Goal: Task Accomplishment & Management: Complete application form

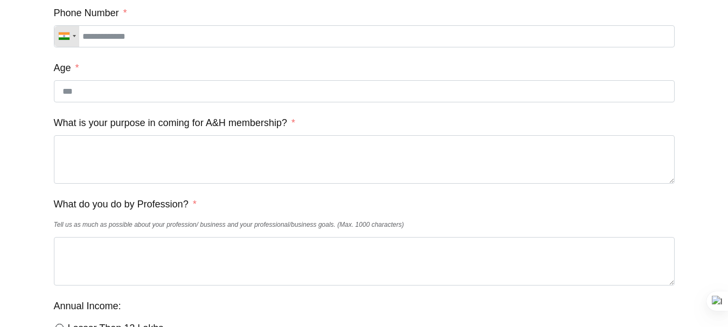
scroll to position [409, 0]
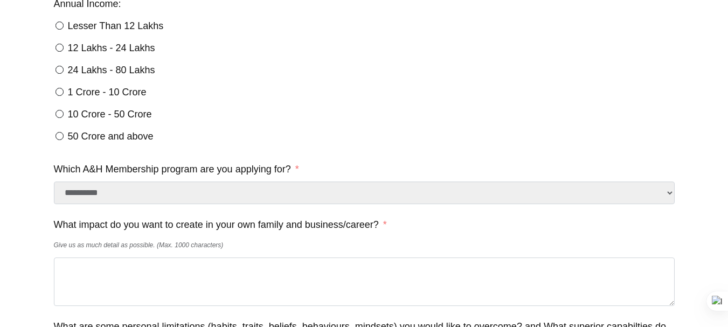
scroll to position [647, 0]
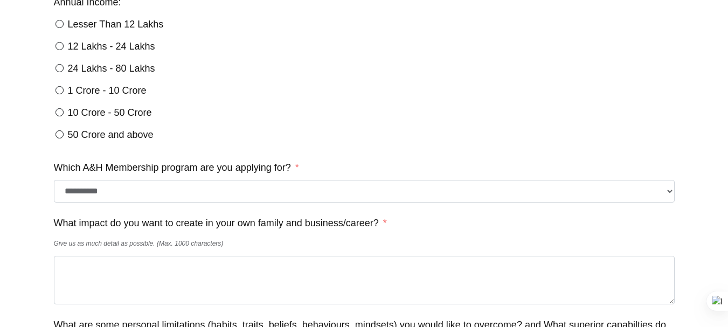
click at [668, 198] on select "**********" at bounding box center [364, 191] width 621 height 23
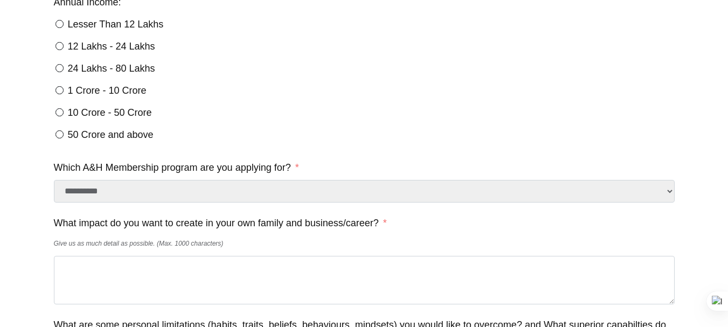
click at [393, 100] on div "1 Crore - 10 Crore" at bounding box center [364, 90] width 621 height 19
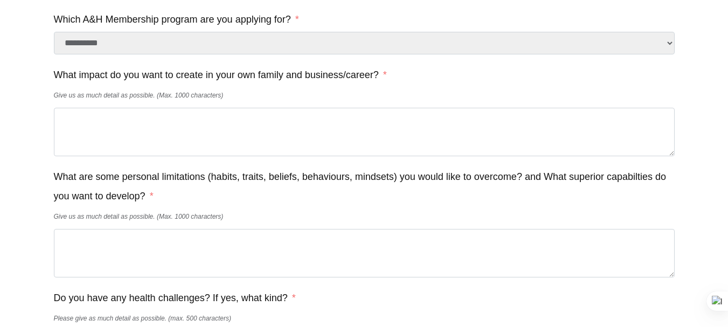
scroll to position [797, 0]
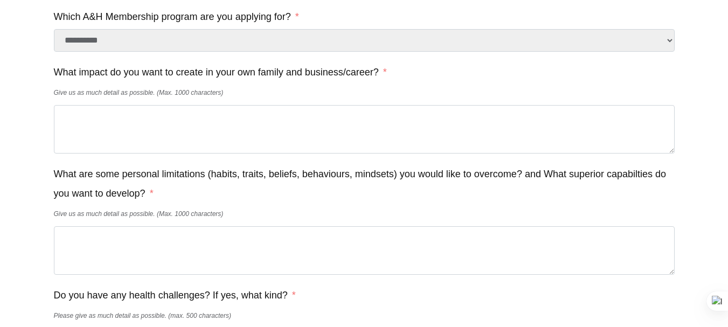
click at [86, 272] on textarea "What are some personal limitations (habits, traits, beliefs, behaviours, mindse…" at bounding box center [364, 250] width 621 height 48
click at [34, 210] on div at bounding box center [364, 4] width 728 height 1603
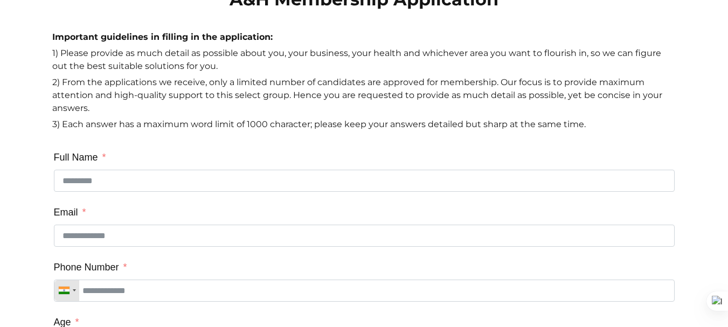
scroll to position [0, 0]
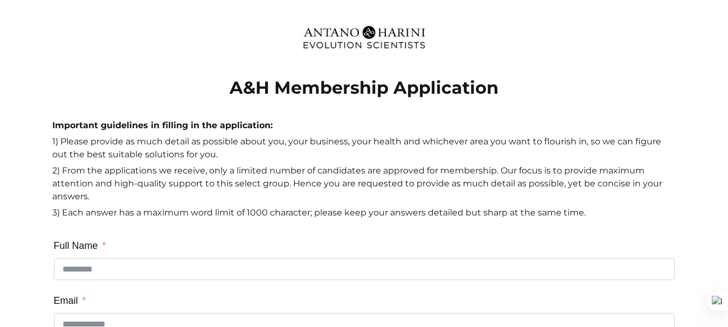
click at [298, 186] on p "2) From the applications we receive, only a limited number of candidates are ap…" at bounding box center [364, 185] width 624 height 42
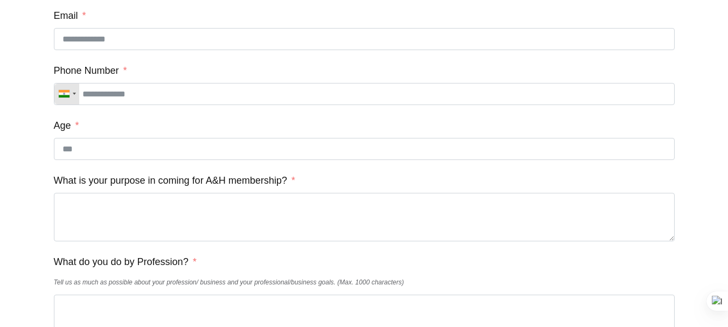
scroll to position [345, 0]
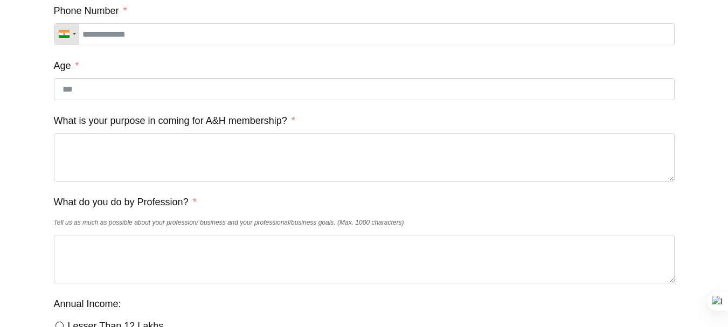
click at [242, 127] on label "What is your purpose in coming for A&H membership?" at bounding box center [174, 120] width 241 height 19
click at [242, 133] on textarea "What is your purpose in coming for A&H membership?" at bounding box center [364, 157] width 621 height 48
click at [242, 127] on label "What is your purpose in coming for A&H membership?" at bounding box center [174, 120] width 241 height 19
click at [242, 133] on textarea "What is your purpose in coming for A&H membership?" at bounding box center [364, 157] width 621 height 48
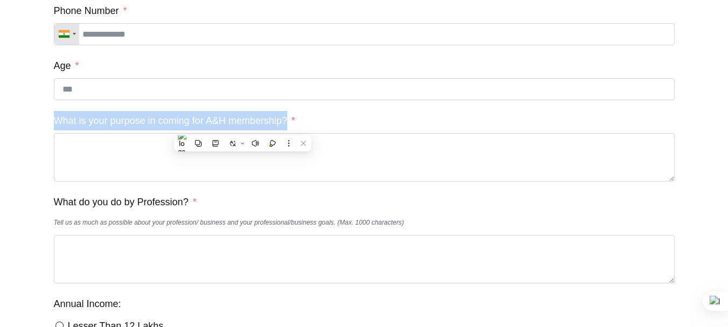
click at [242, 127] on label "What is your purpose in coming for A&H membership?" at bounding box center [174, 120] width 241 height 19
click at [242, 133] on textarea "What is your purpose in coming for A&H membership?" at bounding box center [364, 157] width 621 height 48
copy label "What is your purpose in coming for A&H membership?"
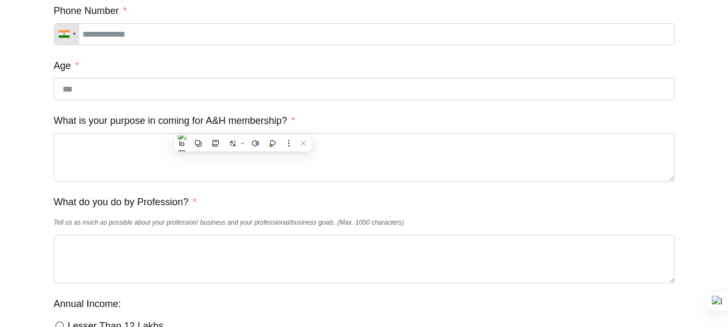
click at [183, 207] on label "What do you do by Profession?" at bounding box center [125, 201] width 143 height 19
click at [183, 235] on textarea "What do you do by Profession?" at bounding box center [364, 259] width 621 height 48
click at [183, 207] on label "What do you do by Profession?" at bounding box center [125, 201] width 143 height 19
click at [183, 235] on textarea "What do you do by Profession?" at bounding box center [364, 259] width 621 height 48
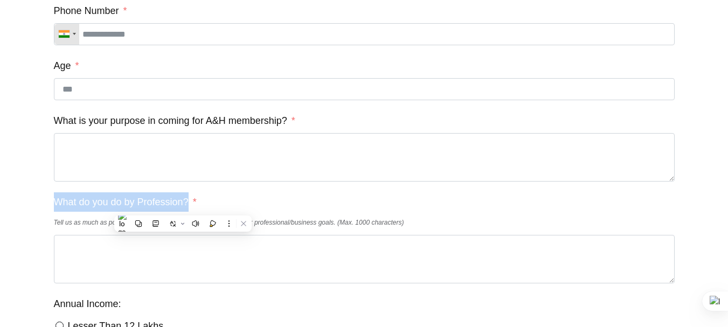
click at [183, 207] on label "What do you do by Profession?" at bounding box center [125, 201] width 143 height 19
click at [183, 235] on textarea "What do you do by Profession?" at bounding box center [364, 259] width 621 height 48
copy label "What do you do by Profession?"
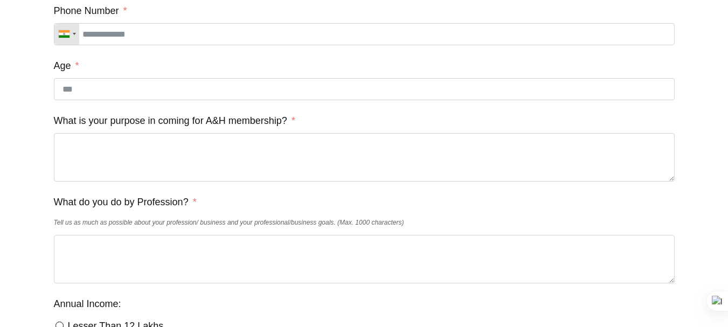
click at [114, 314] on label "Annual Income:" at bounding box center [87, 303] width 67 height 19
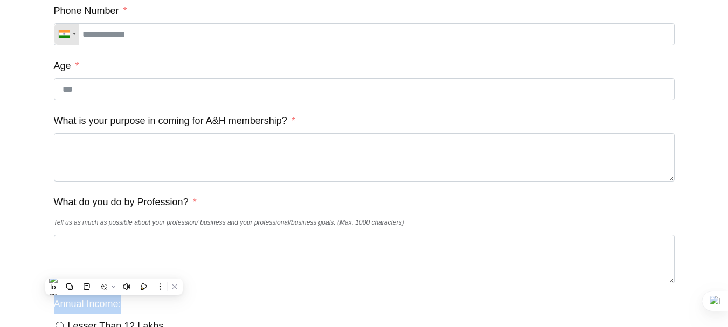
click at [114, 314] on label "Annual Income:" at bounding box center [87, 303] width 67 height 19
copy label "Annual Income:"
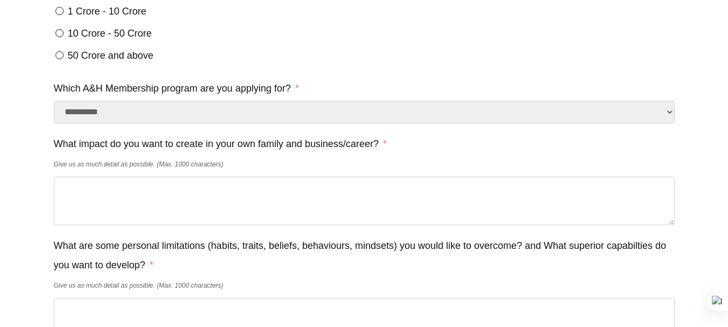
scroll to position [776, 0]
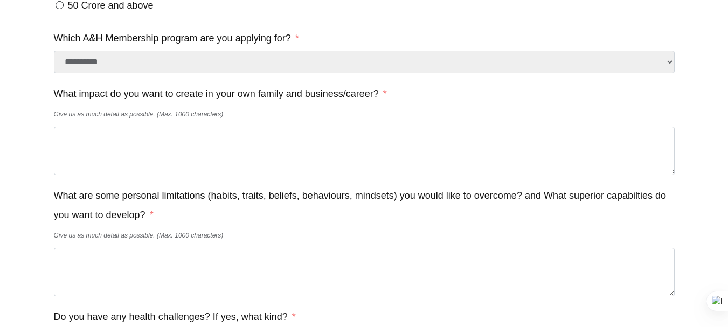
click at [141, 103] on label "What impact do you want to create in your own family and business/career?" at bounding box center [220, 93] width 333 height 19
click at [141, 127] on textarea "What impact do you want to create in your own family and business/career?" at bounding box center [364, 151] width 621 height 48
click at [141, 103] on label "What impact do you want to create in your own family and business/career?" at bounding box center [220, 93] width 333 height 19
click at [141, 127] on textarea "What impact do you want to create in your own family and business/career?" at bounding box center [364, 151] width 621 height 48
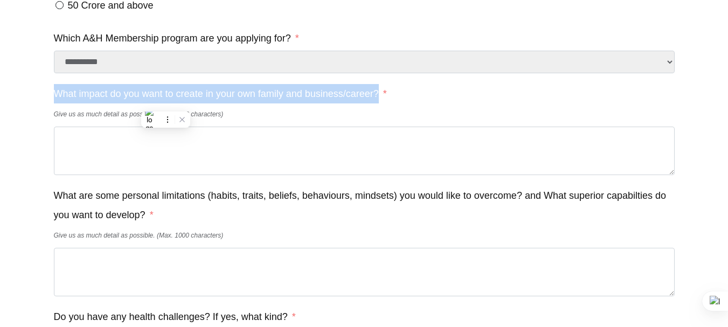
click at [141, 103] on label "What impact do you want to create in your own family and business/career?" at bounding box center [220, 93] width 333 height 19
click at [141, 127] on textarea "What impact do you want to create in your own family and business/career?" at bounding box center [364, 151] width 621 height 48
click at [141, 103] on label "What impact do you want to create in your own family and business/career?" at bounding box center [220, 93] width 333 height 19
click at [141, 127] on textarea "What impact do you want to create in your own family and business/career?" at bounding box center [364, 151] width 621 height 48
copy label "What impact do you want to create in your own family and business/career?"
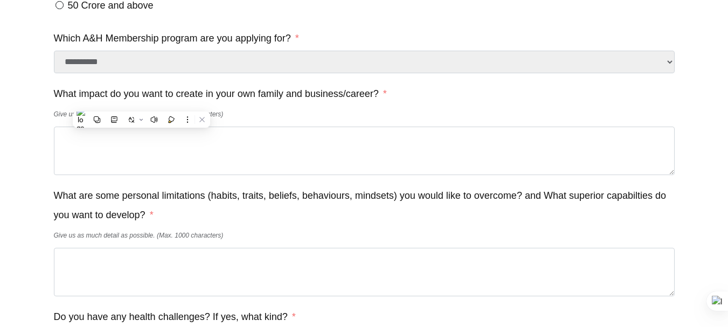
click at [82, 214] on label "What are some personal limitations (habits, traits, beliefs, behaviours, mindse…" at bounding box center [364, 205] width 621 height 39
click at [82, 248] on textarea "What are some personal limitations (habits, traits, beliefs, behaviours, mindse…" at bounding box center [364, 272] width 621 height 48
click at [82, 214] on label "What are some personal limitations (habits, traits, beliefs, behaviours, mindse…" at bounding box center [364, 205] width 621 height 39
click at [82, 248] on textarea "What are some personal limitations (habits, traits, beliefs, behaviours, mindse…" at bounding box center [364, 272] width 621 height 48
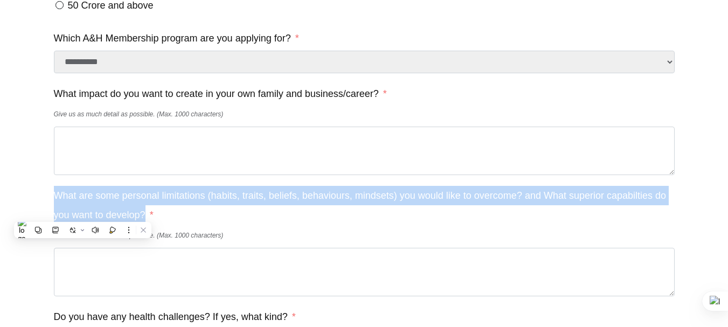
click at [82, 214] on label "What are some personal limitations (habits, traits, beliefs, behaviours, mindse…" at bounding box center [364, 205] width 621 height 39
click at [82, 248] on textarea "What are some personal limitations (habits, traits, beliefs, behaviours, mindse…" at bounding box center [364, 272] width 621 height 48
copy label "What are some personal limitations (habits, traits, beliefs, behaviours, mindse…"
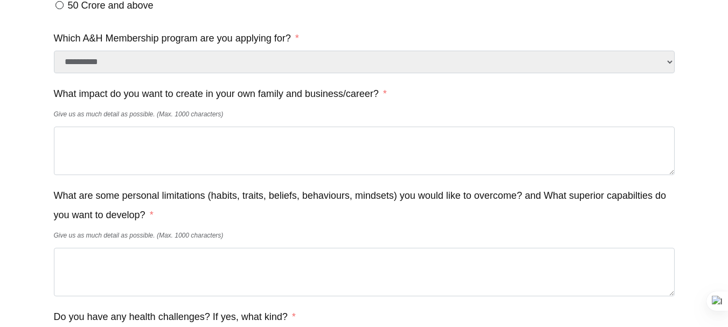
click at [101, 215] on label "What are some personal limitations (habits, traits, beliefs, behaviours, mindse…" at bounding box center [364, 205] width 621 height 39
click at [101, 248] on textarea "What are some personal limitations (habits, traits, beliefs, behaviours, mindse…" at bounding box center [364, 272] width 621 height 48
click at [101, 215] on label "What are some personal limitations (habits, traits, beliefs, behaviours, mindse…" at bounding box center [364, 205] width 621 height 39
click at [101, 248] on textarea "What are some personal limitations (habits, traits, beliefs, behaviours, mindse…" at bounding box center [364, 272] width 621 height 48
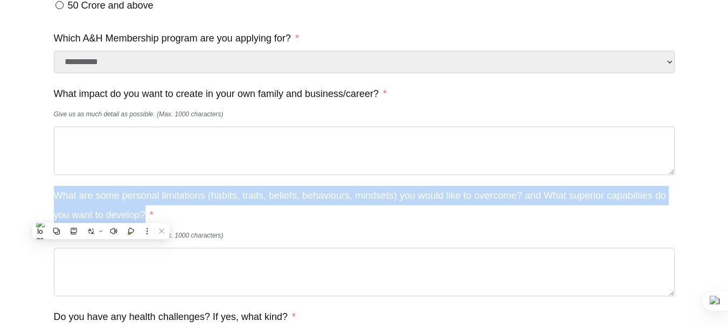
click at [101, 215] on label "What are some personal limitations (habits, traits, beliefs, behaviours, mindse…" at bounding box center [364, 205] width 621 height 39
click at [101, 248] on textarea "What are some personal limitations (habits, traits, beliefs, behaviours, mindse…" at bounding box center [364, 272] width 621 height 48
copy label "What are some personal limitations (habits, traits, beliefs, behaviours, mindse…"
click at [101, 215] on label "What are some personal limitations (habits, traits, beliefs, behaviours, mindse…" at bounding box center [364, 205] width 621 height 39
click at [101, 248] on textarea "What are some personal limitations (habits, traits, beliefs, behaviours, mindse…" at bounding box center [364, 272] width 621 height 48
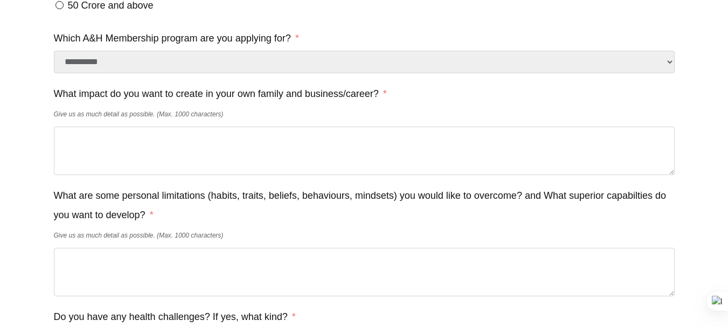
click at [19, 223] on div at bounding box center [364, 25] width 728 height 1603
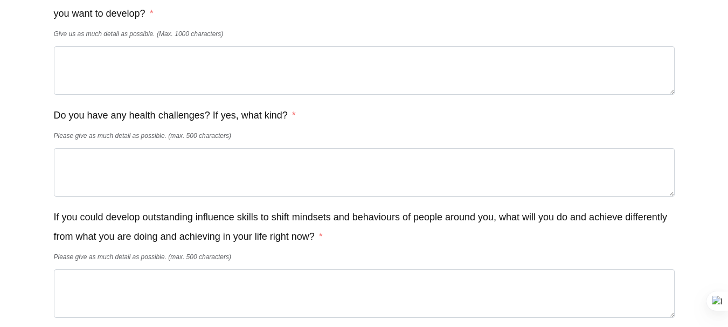
scroll to position [1013, 0]
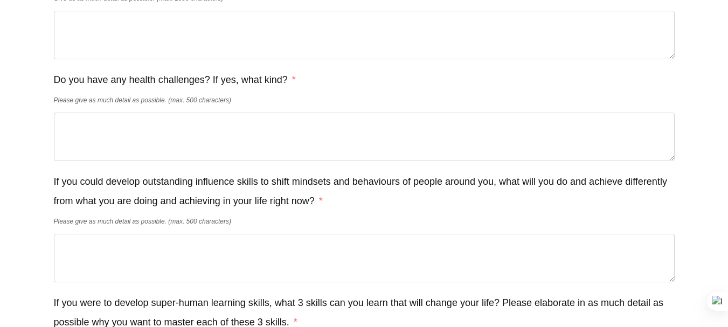
click at [220, 89] on label "Do you have any health challenges? If yes, what kind?" at bounding box center [175, 79] width 242 height 19
click at [220, 113] on textarea "Do you have any health challenges? If yes, what kind?" at bounding box center [364, 137] width 621 height 48
click at [220, 89] on label "Do you have any health challenges? If yes, what kind?" at bounding box center [175, 79] width 242 height 19
click at [220, 113] on textarea "Do you have any health challenges? If yes, what kind?" at bounding box center [364, 137] width 621 height 48
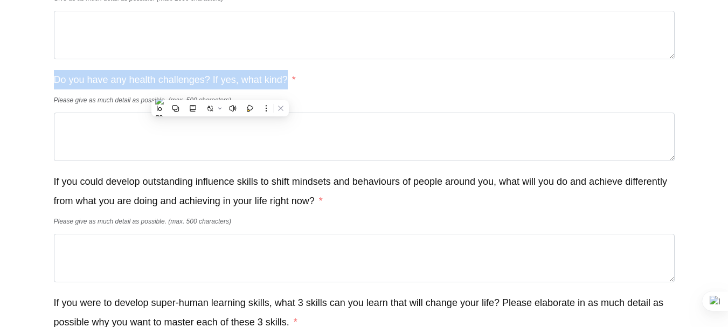
click at [220, 89] on label "Do you have any health challenges? If yes, what kind?" at bounding box center [175, 79] width 242 height 19
click at [220, 113] on textarea "Do you have any health challenges? If yes, what kind?" at bounding box center [364, 137] width 621 height 48
copy label "Do you have any health challenges? If yes, what kind?"
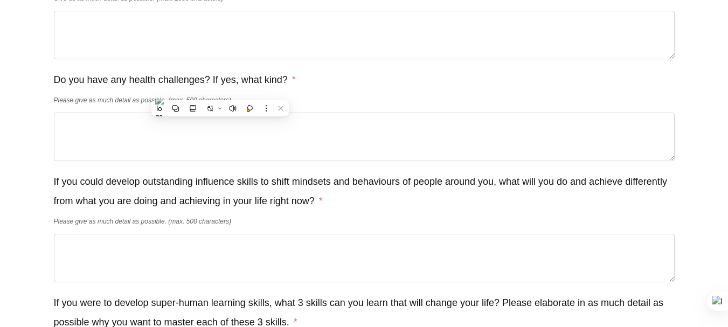
click at [270, 206] on label "If you could develop outstanding influence skills to shift mindsets and behavio…" at bounding box center [364, 191] width 621 height 39
click at [270, 234] on textarea "If you could develop outstanding influence skills to shift mindsets and behavio…" at bounding box center [364, 258] width 621 height 48
click at [270, 206] on label "If you could develop outstanding influence skills to shift mindsets and behavio…" at bounding box center [364, 191] width 621 height 39
click at [270, 234] on textarea "If you could develop outstanding influence skills to shift mindsets and behavio…" at bounding box center [364, 258] width 621 height 48
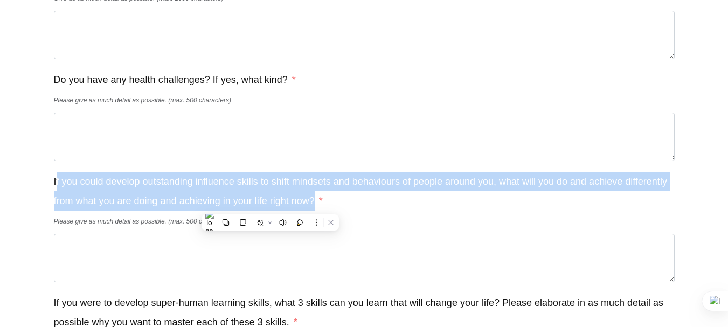
click at [270, 206] on label "If you could develop outstanding influence skills to shift mindsets and behavio…" at bounding box center [364, 191] width 621 height 39
click at [270, 234] on textarea "If you could develop outstanding influence skills to shift mindsets and behavio…" at bounding box center [364, 258] width 621 height 48
copy label "If you could develop outstanding influence skills to shift mindsets and behavio…"
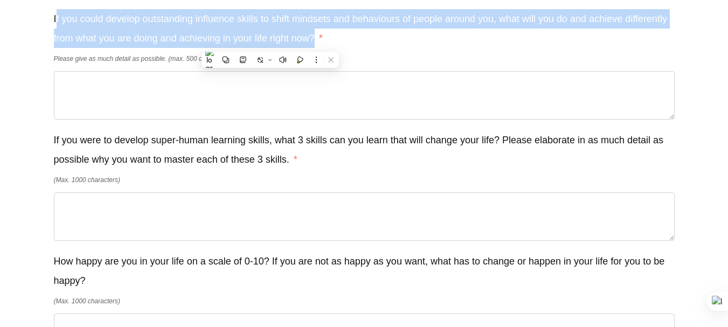
scroll to position [1228, 0]
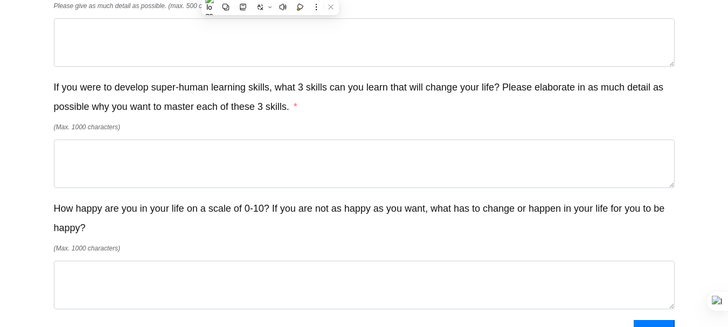
click at [297, 110] on label "If you were to develop super-human learning skills, what 3 skills can you learn…" at bounding box center [364, 97] width 621 height 39
click at [297, 140] on textarea "If you were to develop super-human learning skills, what 3 skills can you learn…" at bounding box center [364, 164] width 621 height 48
click at [297, 110] on label "If you were to develop super-human learning skills, what 3 skills can you learn…" at bounding box center [364, 97] width 621 height 39
click at [297, 140] on textarea "If you were to develop super-human learning skills, what 3 skills can you learn…" at bounding box center [364, 164] width 621 height 48
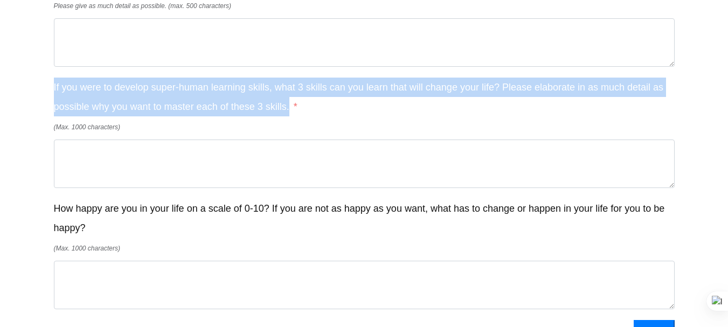
click at [297, 110] on label "If you were to develop super-human learning skills, what 3 skills can you learn…" at bounding box center [364, 97] width 621 height 39
click at [297, 140] on textarea "If you were to develop super-human learning skills, what 3 skills can you learn…" at bounding box center [364, 164] width 621 height 48
copy label "If you were to develop super-human learning skills, what 3 skills can you learn…"
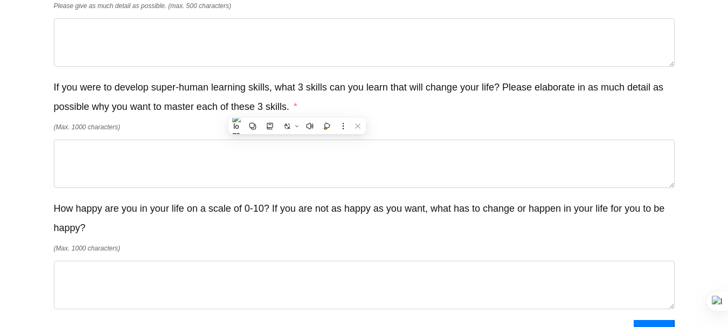
click at [114, 165] on textarea "If you were to develop super-human learning skills, what 3 skills can you learn…" at bounding box center [364, 164] width 621 height 48
click at [110, 231] on label "How happy are you in your life on a scale of 0-10? If you are not as happy as y…" at bounding box center [364, 218] width 621 height 39
click at [110, 261] on textarea "How happy are you in your life on a scale of 0-10? If you are not as happy as y…" at bounding box center [364, 285] width 621 height 48
click at [110, 231] on label "How happy are you in your life on a scale of 0-10? If you are not as happy as y…" at bounding box center [364, 218] width 621 height 39
click at [110, 261] on textarea "How happy are you in your life on a scale of 0-10? If you are not as happy as y…" at bounding box center [364, 285] width 621 height 48
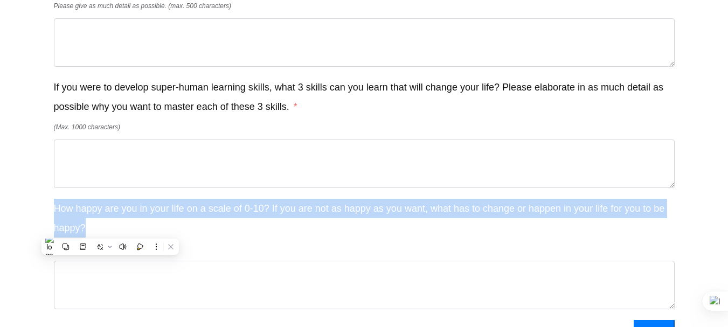
click at [110, 231] on label "How happy are you in your life on a scale of 0-10? If you are not as happy as y…" at bounding box center [364, 218] width 621 height 39
click at [110, 261] on textarea "How happy are you in your life on a scale of 0-10? If you are not as happy as y…" at bounding box center [364, 285] width 621 height 48
copy label "How happy are you in your life on a scale of 0-10? If you are not as happy as y…"
click at [124, 238] on label "How happy are you in your life on a scale of 0-10? If you are not as happy as y…" at bounding box center [364, 218] width 621 height 39
click at [124, 261] on textarea "How happy are you in your life on a scale of 0-10? If you are not as happy as y…" at bounding box center [364, 285] width 621 height 48
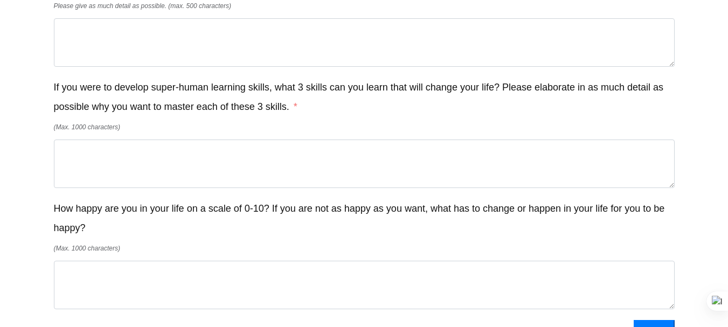
click at [124, 238] on label "How happy are you in your life on a scale of 0-10? If you are not as happy as y…" at bounding box center [364, 218] width 621 height 39
click at [124, 261] on textarea "How happy are you in your life on a scale of 0-10? If you are not as happy as y…" at bounding box center [364, 285] width 621 height 48
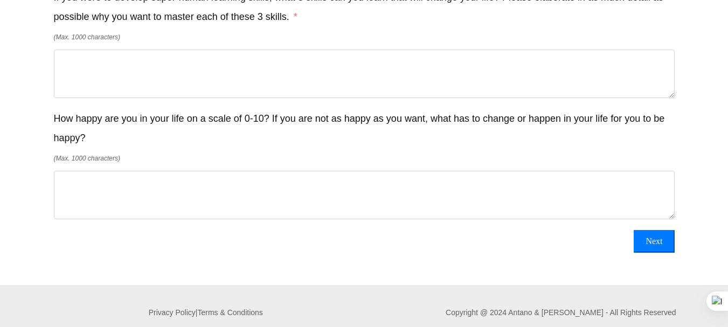
scroll to position [1337, 0]
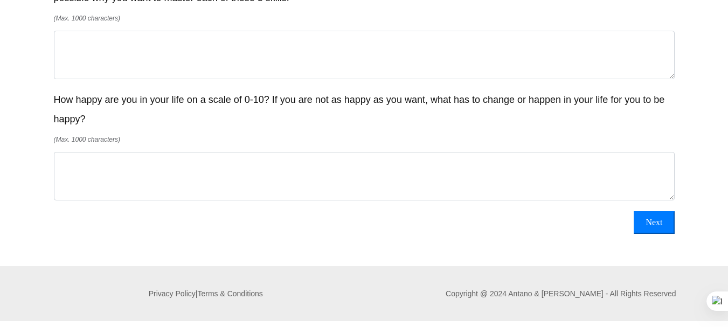
click at [447, 102] on label "How happy are you in your life on a scale of 0-10? If you are not as happy as y…" at bounding box center [364, 109] width 621 height 39
click at [447, 152] on textarea "How happy are you in your life on a scale of 0-10? If you are not as happy as y…" at bounding box center [364, 176] width 621 height 48
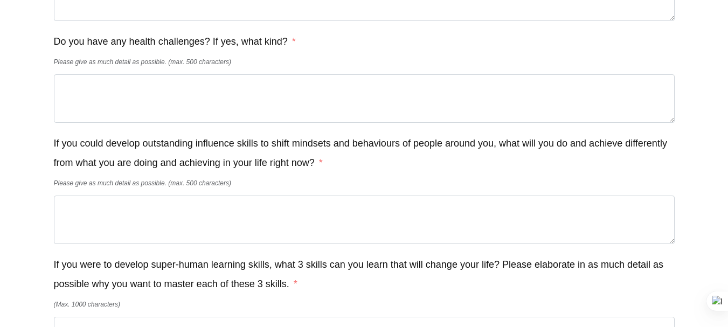
scroll to position [765, 0]
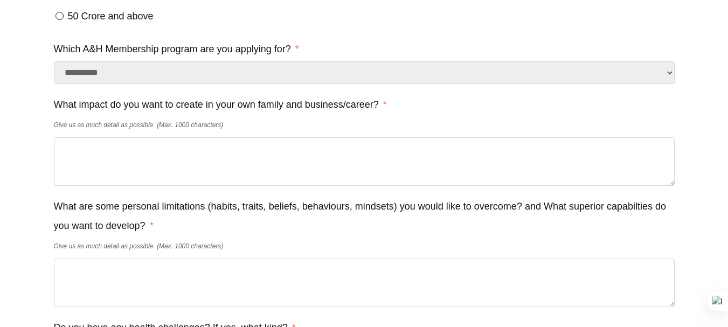
click at [9, 184] on div at bounding box center [364, 36] width 728 height 1603
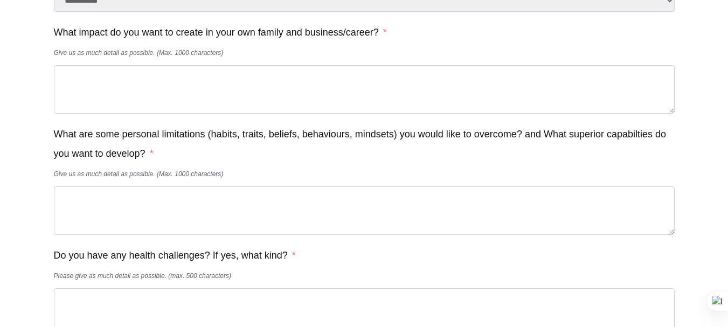
scroll to position [851, 0]
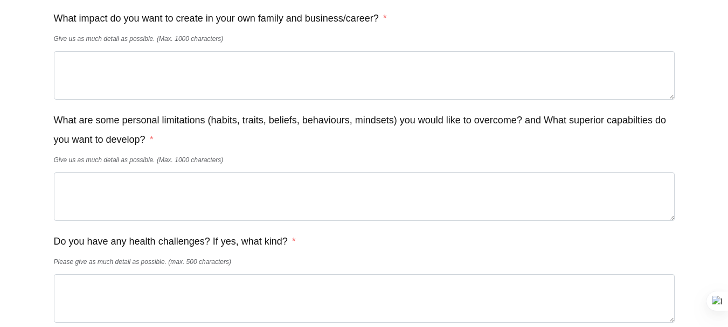
click at [119, 48] on div "Give us as much detail as possible. (Max. 1000 characters)" at bounding box center [364, 38] width 621 height 19
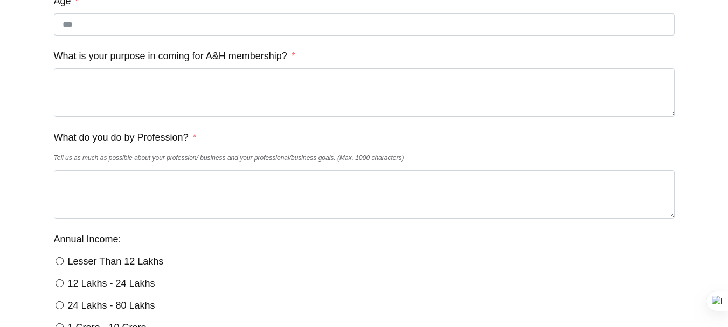
scroll to position [302, 0]
